Goal: Task Accomplishment & Management: Use online tool/utility

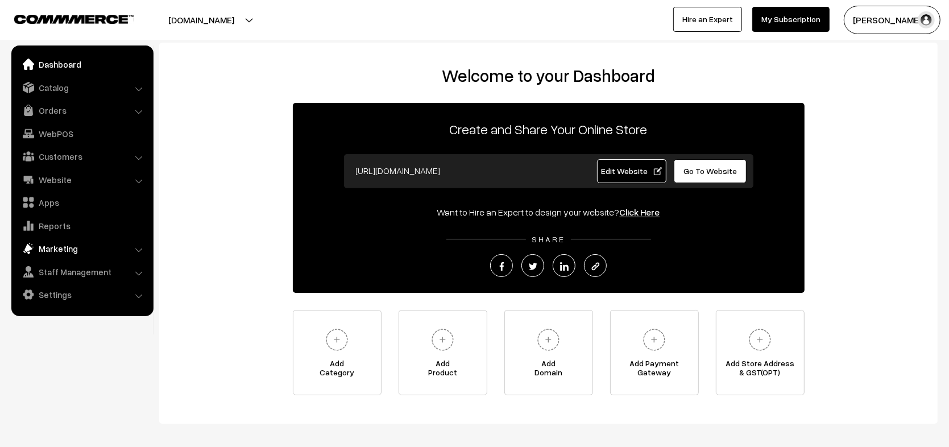
click at [75, 245] on link "Marketing" at bounding box center [81, 248] width 135 height 20
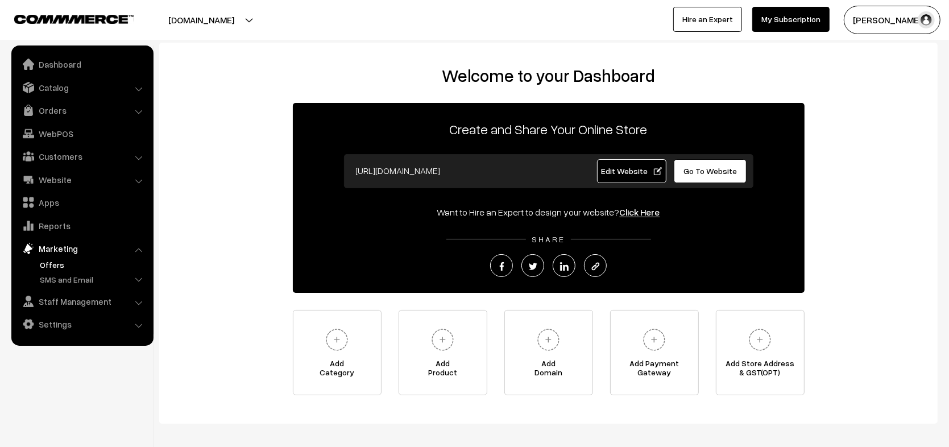
click at [60, 261] on link "Offers" at bounding box center [93, 265] width 113 height 12
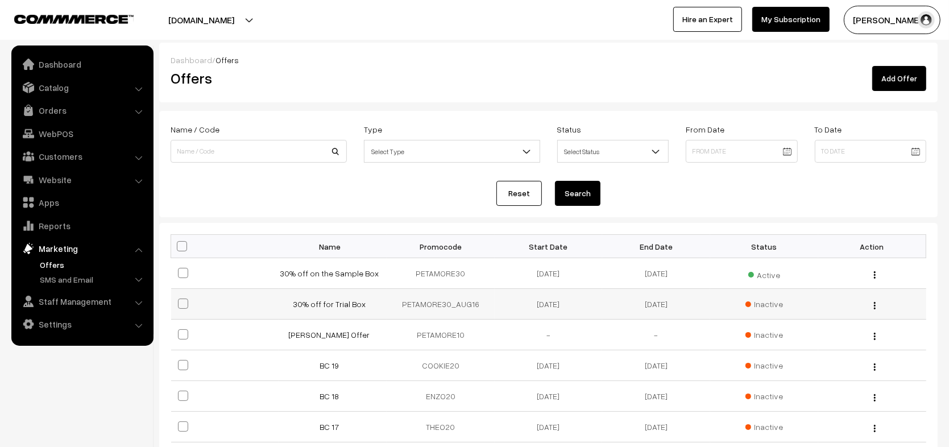
click at [436, 304] on td "PETAMORE30_AUG16" at bounding box center [441, 304] width 108 height 31
copy td "PETAMORE30_AUG16"
